Goal: Information Seeking & Learning: Check status

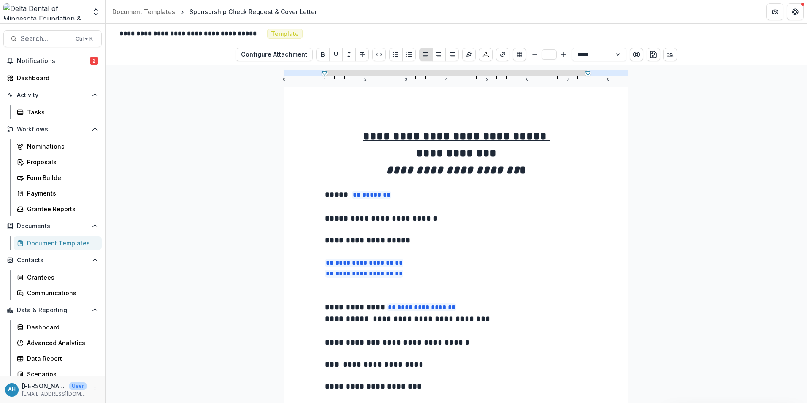
scroll to position [380, 0]
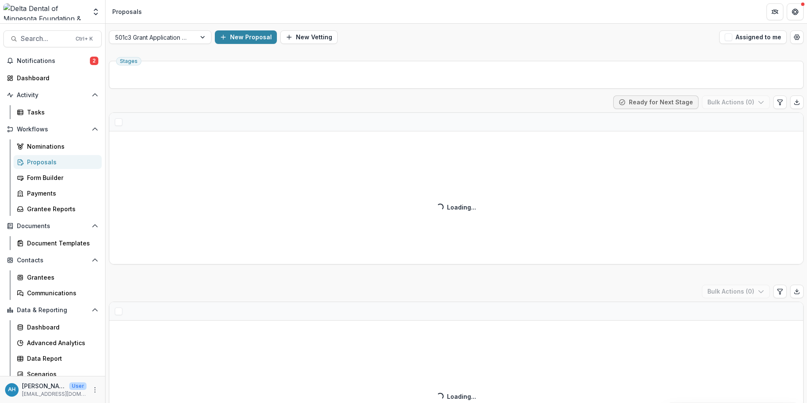
click at [41, 163] on div "Proposals" at bounding box center [61, 161] width 68 height 9
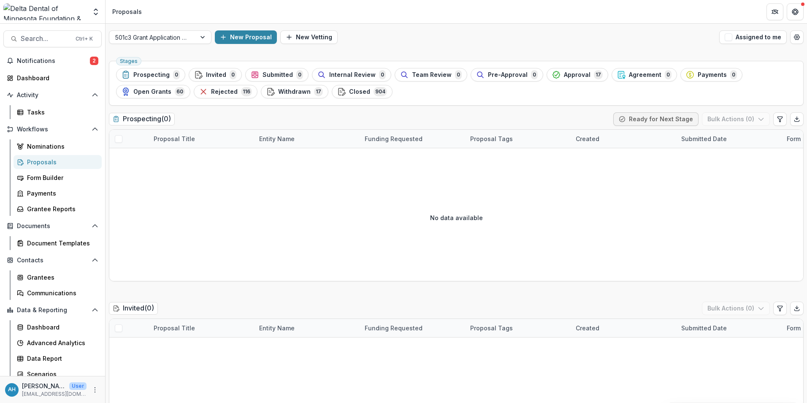
click at [40, 164] on div "Proposals" at bounding box center [61, 161] width 68 height 9
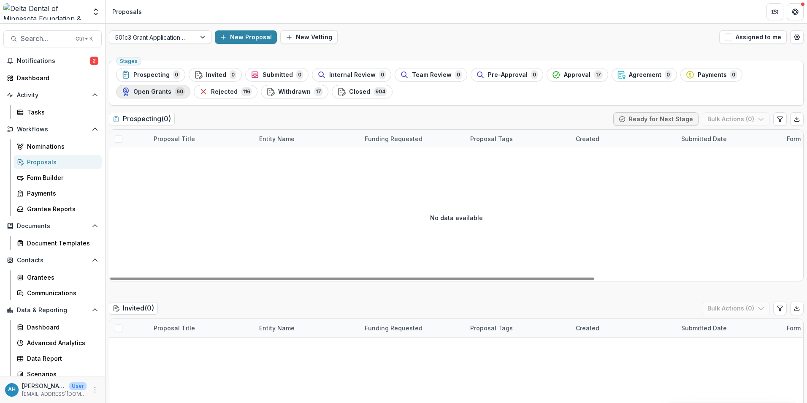
click at [157, 93] on span "Open Grants" at bounding box center [152, 91] width 38 height 7
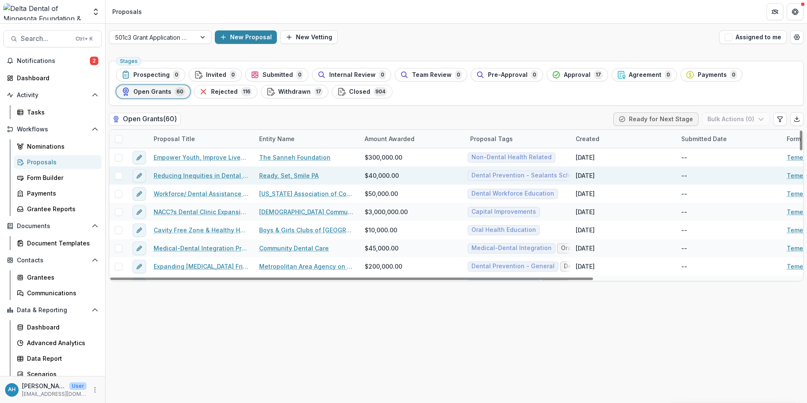
click at [297, 177] on link "Ready, Set, Smile PA" at bounding box center [289, 175] width 60 height 9
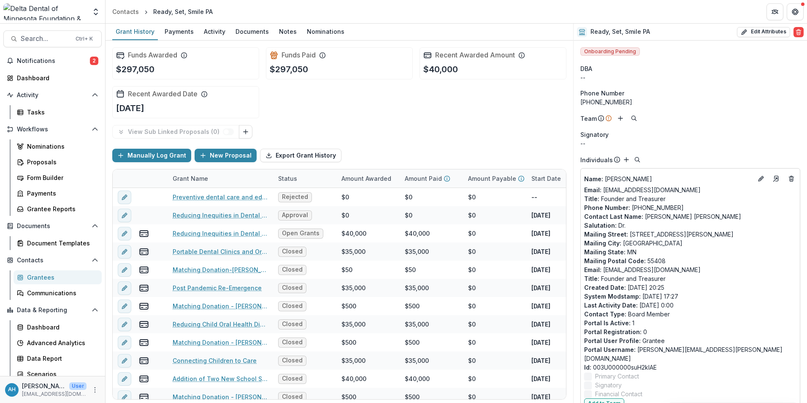
click at [637, 208] on div "Name : Adele Della Torre Email: adellatorre@readysetsmile.org Title : Founder a…" at bounding box center [690, 285] width 212 height 226
drag, startPoint x: 638, startPoint y: 208, endPoint x: 611, endPoint y: 196, distance: 29.7
click at [638, 208] on p "Phone Number : (612) 377-6108" at bounding box center [690, 207] width 212 height 9
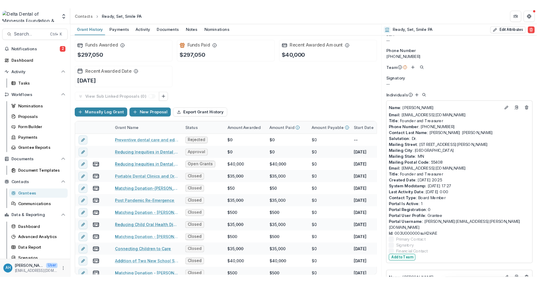
scroll to position [42, 0]
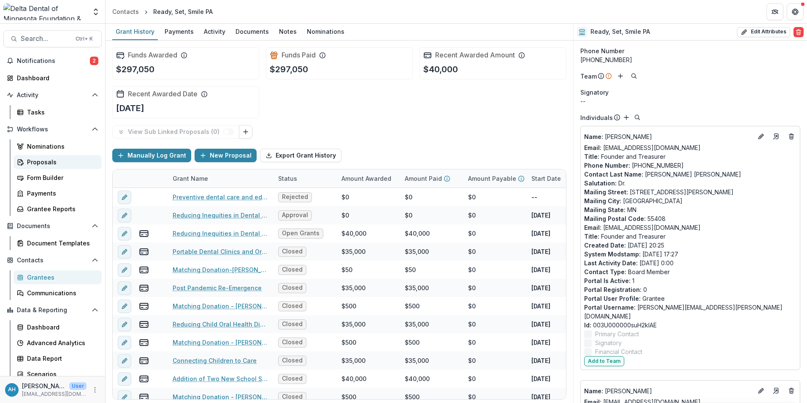
click at [40, 162] on div "Proposals" at bounding box center [61, 161] width 68 height 9
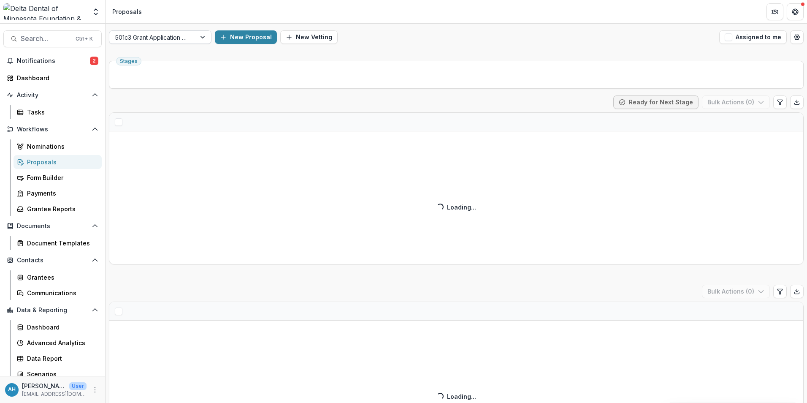
click at [173, 36] on div at bounding box center [152, 37] width 75 height 11
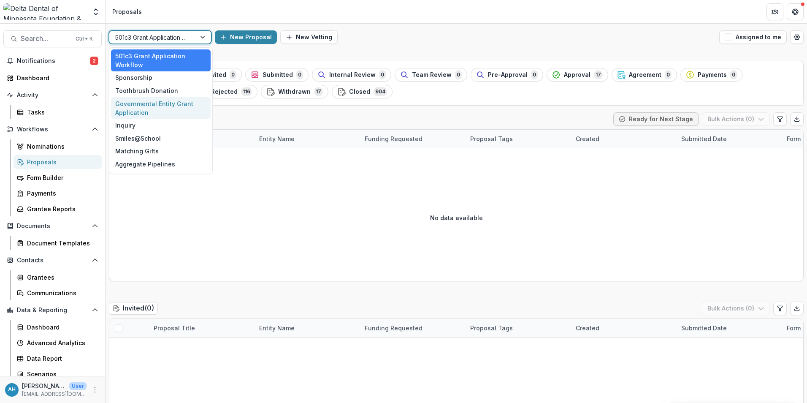
click at [167, 109] on div "Governmental Entity Grant Application" at bounding box center [161, 108] width 100 height 22
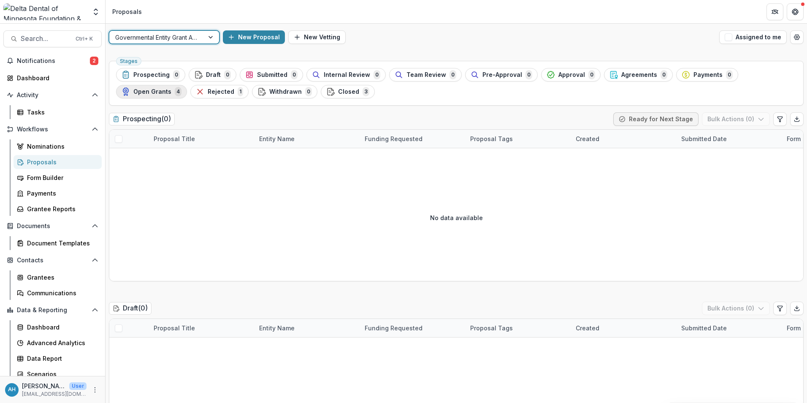
click at [149, 92] on span "Open Grants" at bounding box center [152, 91] width 38 height 7
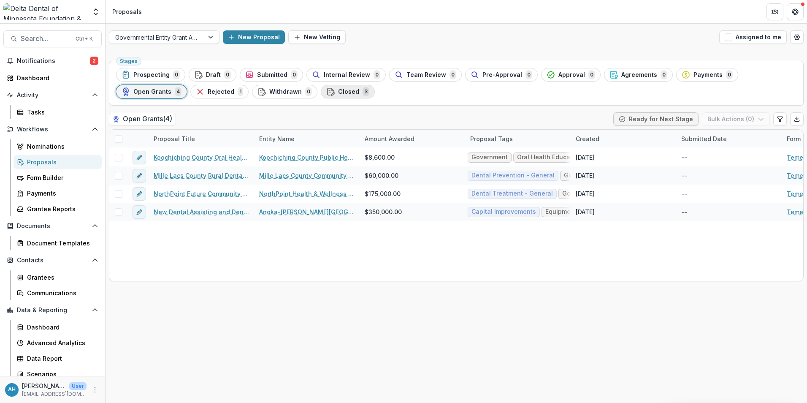
click at [338, 90] on span "Closed" at bounding box center [348, 91] width 21 height 7
